Goal: Communication & Community: Answer question/provide support

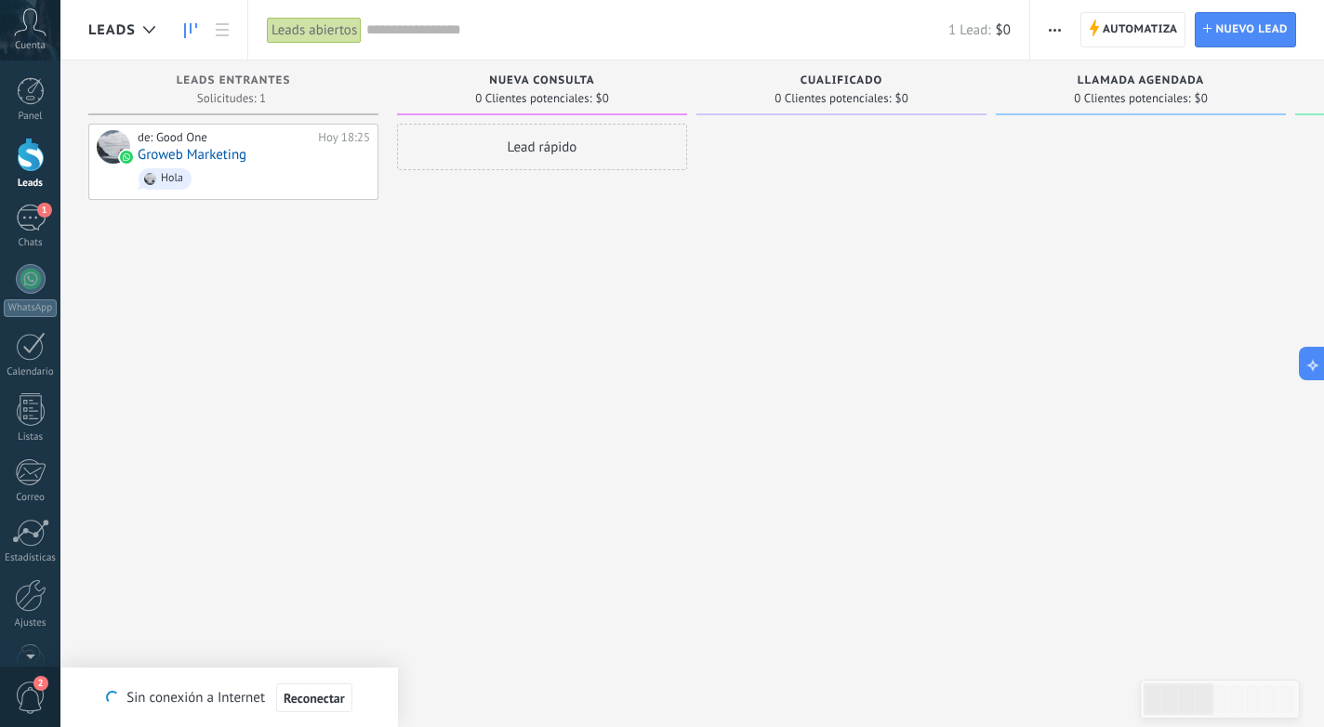
scroll to position [28, 0]
click at [33, 222] on div "1" at bounding box center [31, 218] width 30 height 27
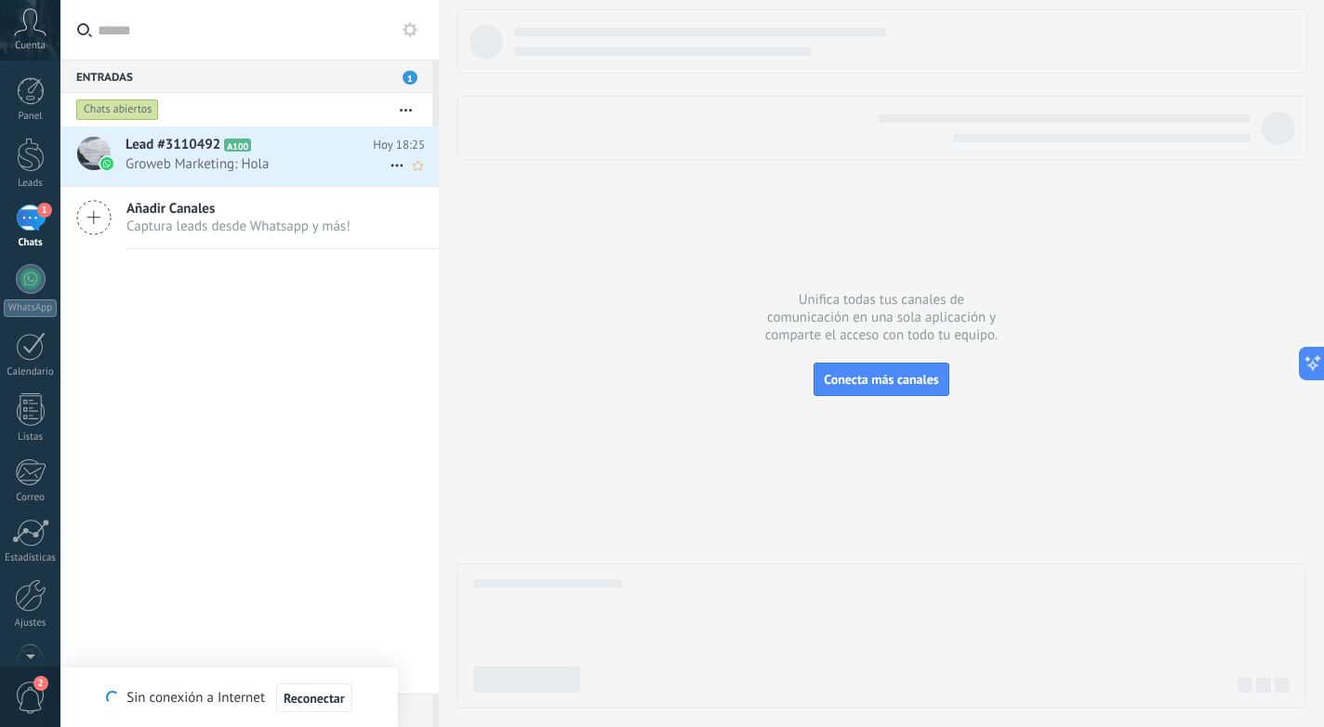
click at [292, 172] on span "Groweb Marketing: Hola" at bounding box center [258, 164] width 264 height 18
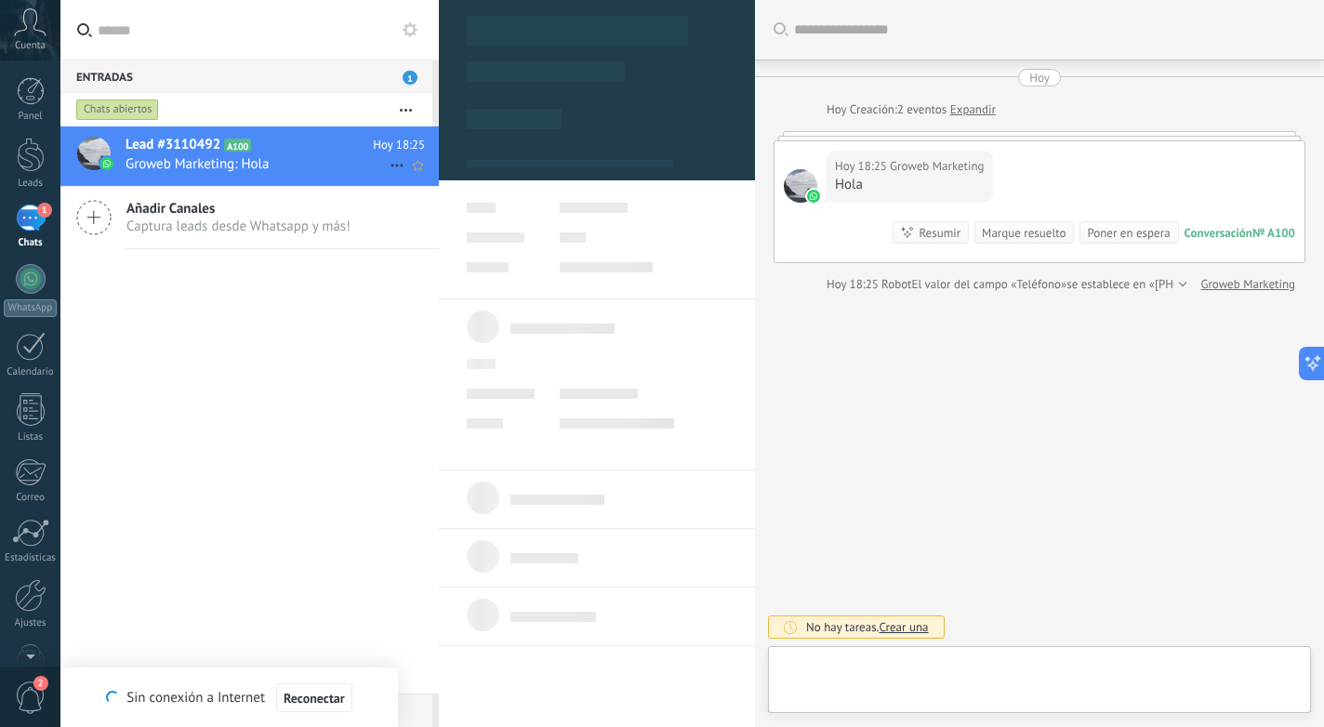
type textarea "**********"
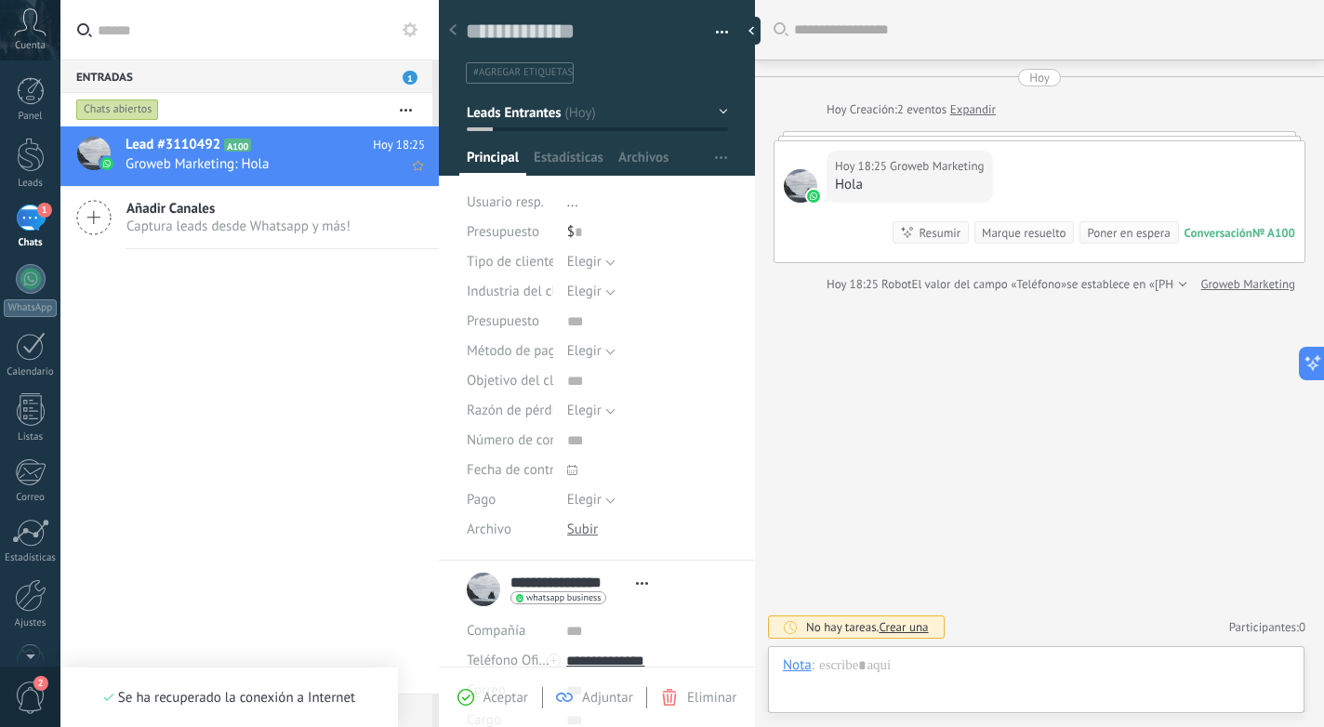
scroll to position [28, 0]
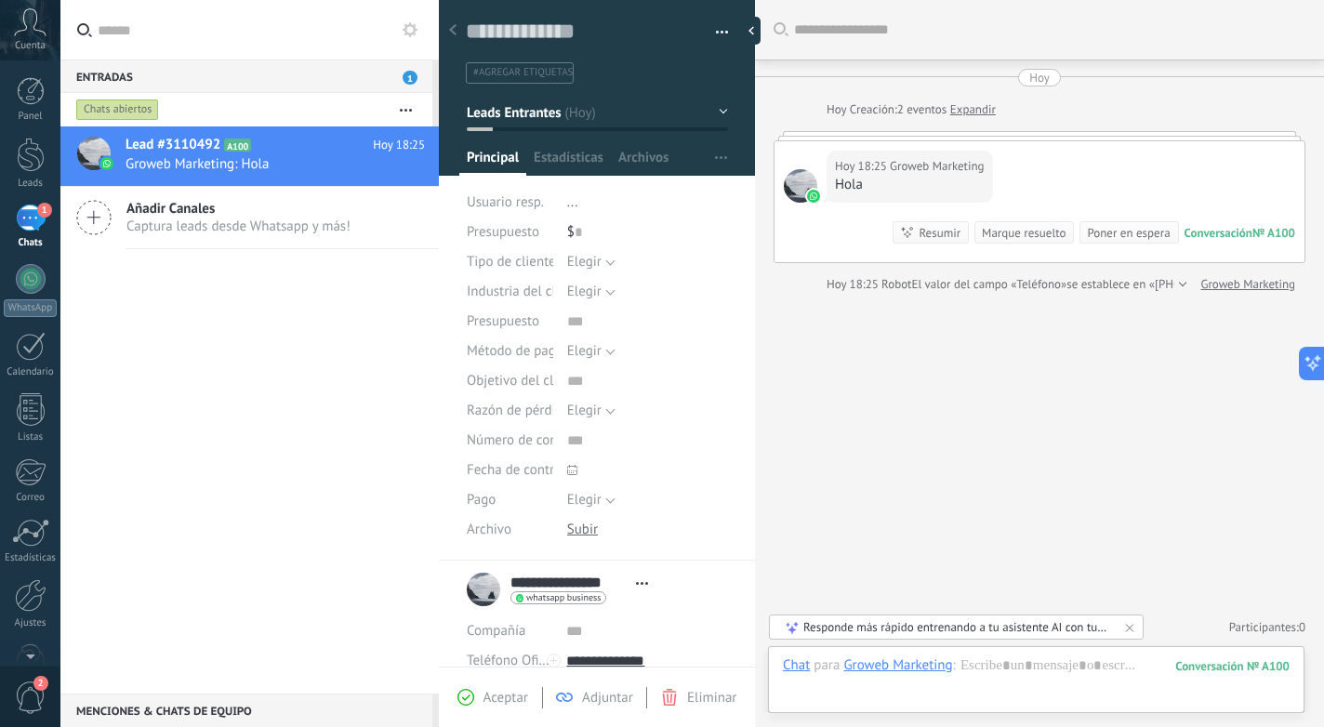
click at [327, 346] on div "Lead #3110492 A100 Hoy 18:25 Groweb Marketing: Hola Añadir Canales Captura lead…" at bounding box center [249, 409] width 378 height 567
